Goal: Task Accomplishment & Management: Use online tool/utility

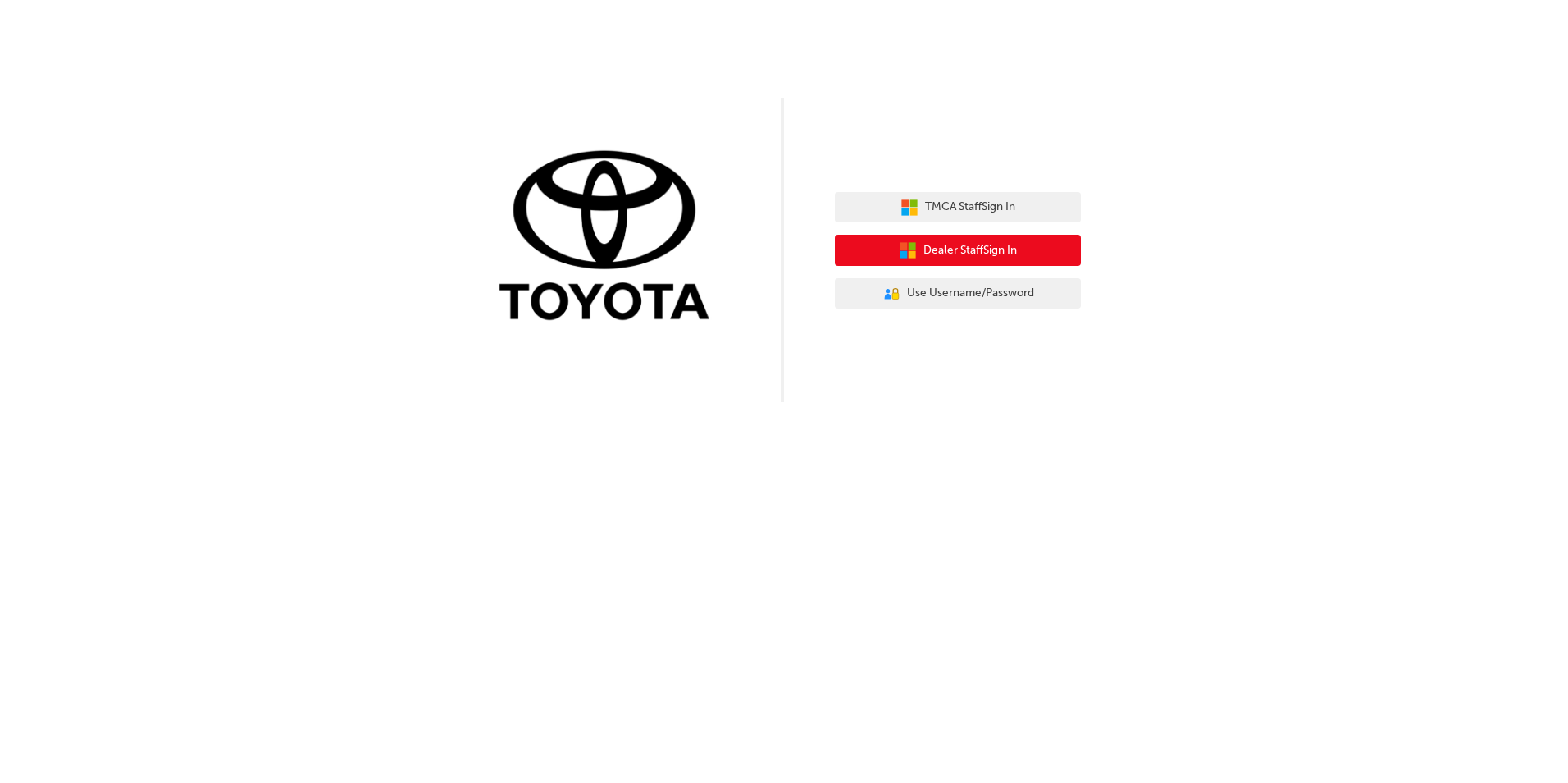
click at [933, 254] on span "Dealer Staff Sign In" at bounding box center [970, 251] width 93 height 19
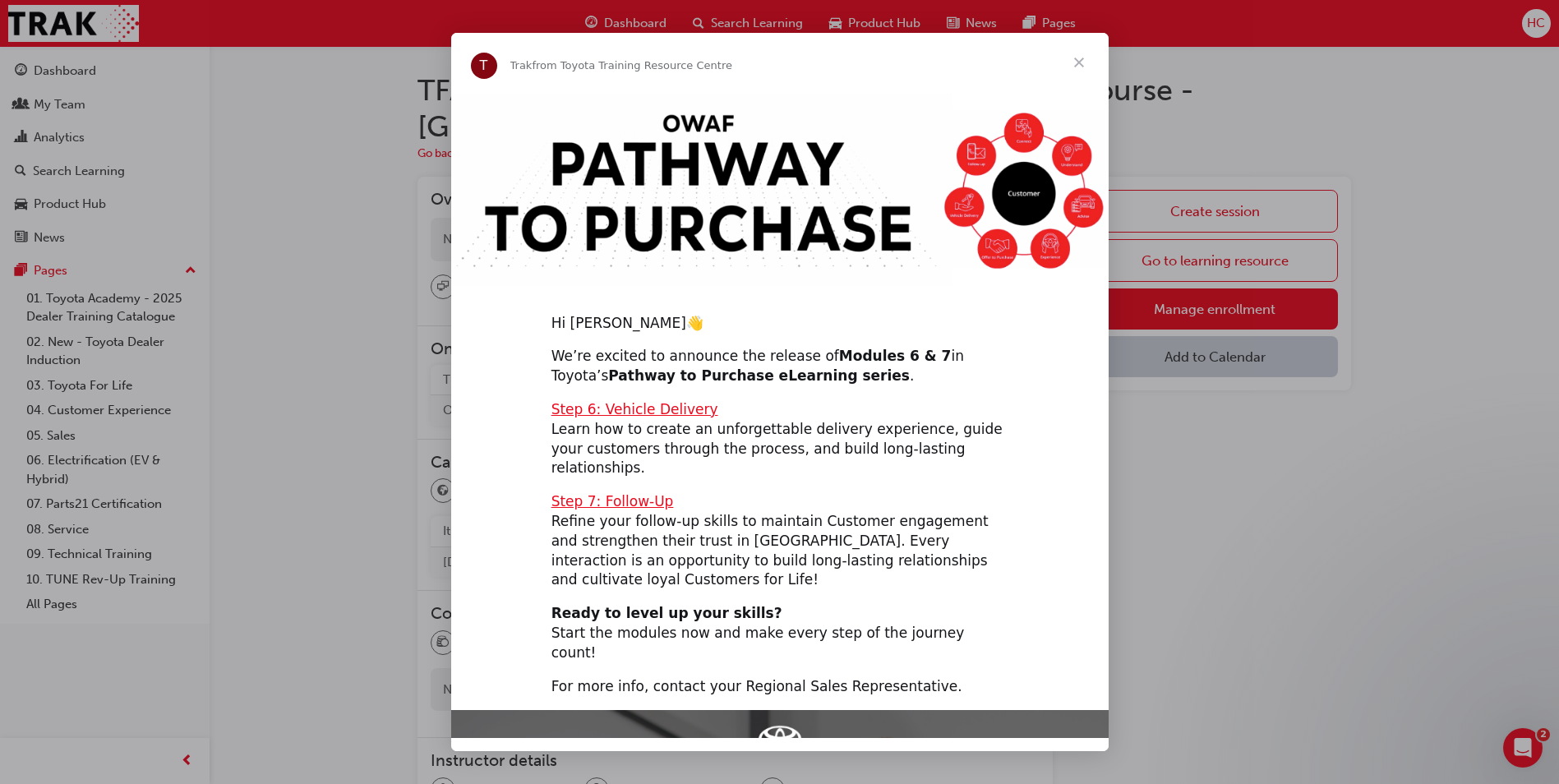
click at [1076, 60] on span "Close" at bounding box center [1079, 62] width 59 height 59
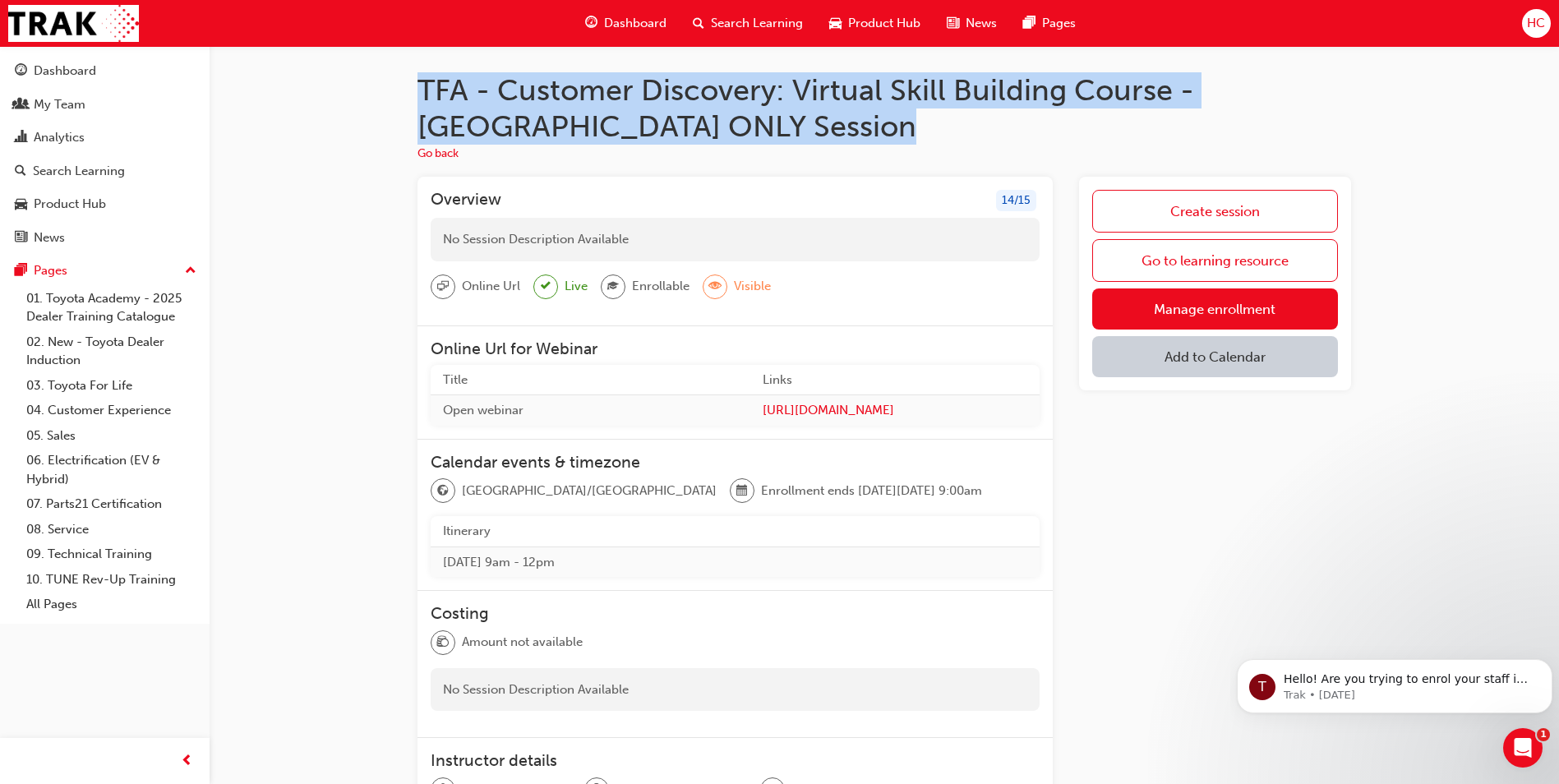
drag, startPoint x: 418, startPoint y: 79, endPoint x: 528, endPoint y: 125, distance: 119.2
click at [528, 125] on h1 "TFA - Customer Discovery: Virtual Skill Building Course - WA ONLY Session" at bounding box center [884, 108] width 933 height 72
copy h1 "TFA - Customer Discovery: Virtual Skill Building Course - WA ONLY Session"
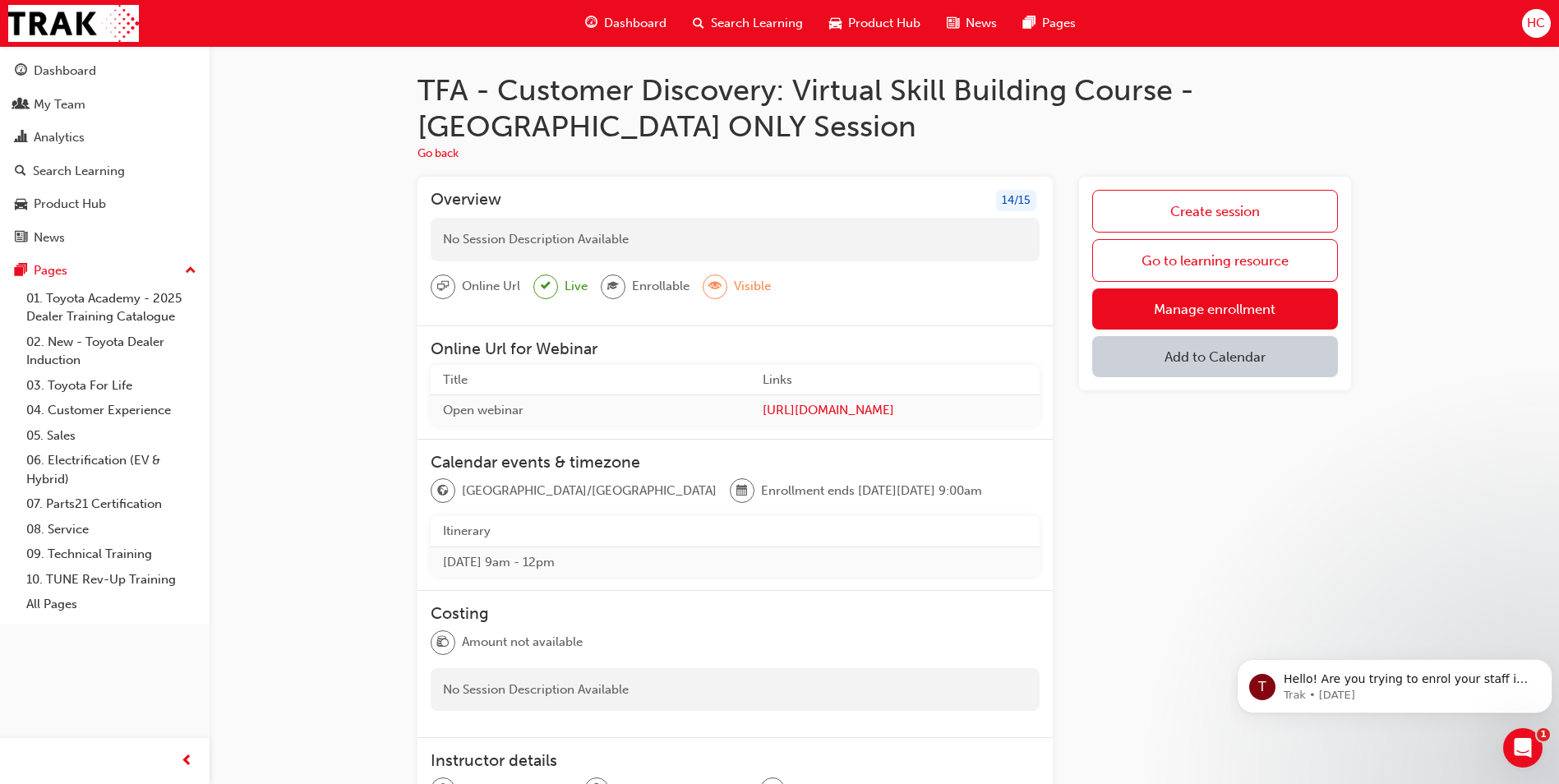
click at [1253, 499] on div "Create session Go to learning resource Manage enrollment Add to Calendar" at bounding box center [1215, 528] width 272 height 703
